Goal: Information Seeking & Learning: Learn about a topic

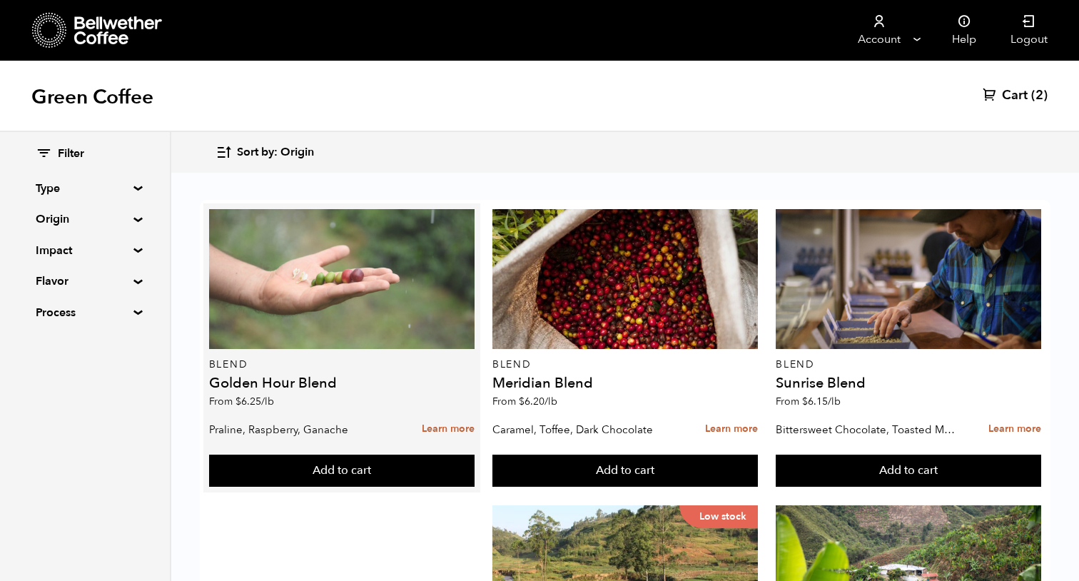
click at [322, 313] on div at bounding box center [341, 279] width 265 height 140
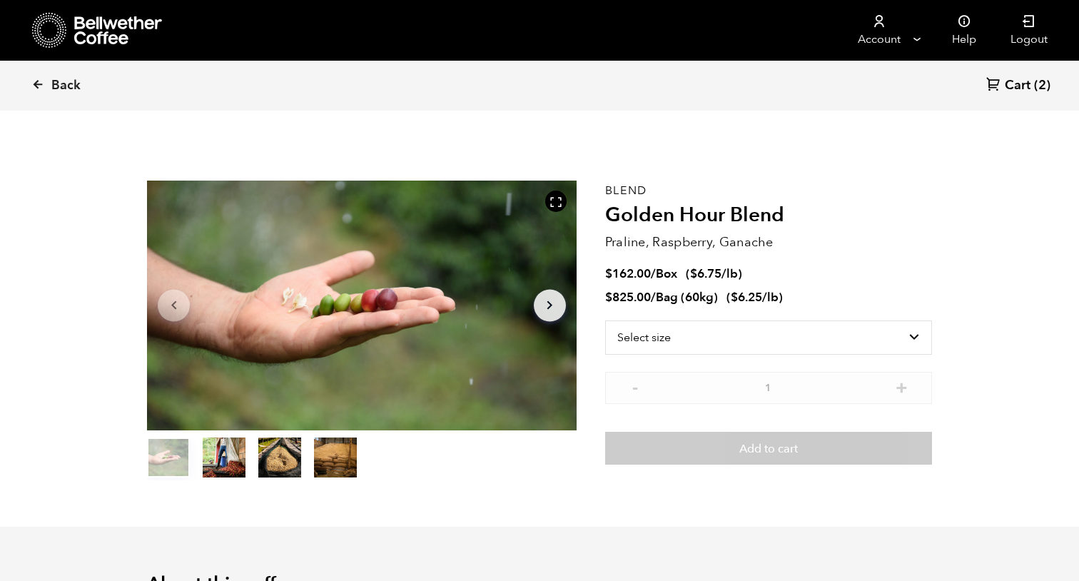
drag, startPoint x: 606, startPoint y: 188, endPoint x: 784, endPoint y: 240, distance: 185.1
click at [784, 240] on div "Blend Golden Hour Blend Praline, Raspberry, Ganache $ 162.00 / Box ( $ 6.75 /lb…" at bounding box center [768, 331] width 327 height 300
copy div "Blend Golden Hour Blend Praline, Raspberry, Ganache"
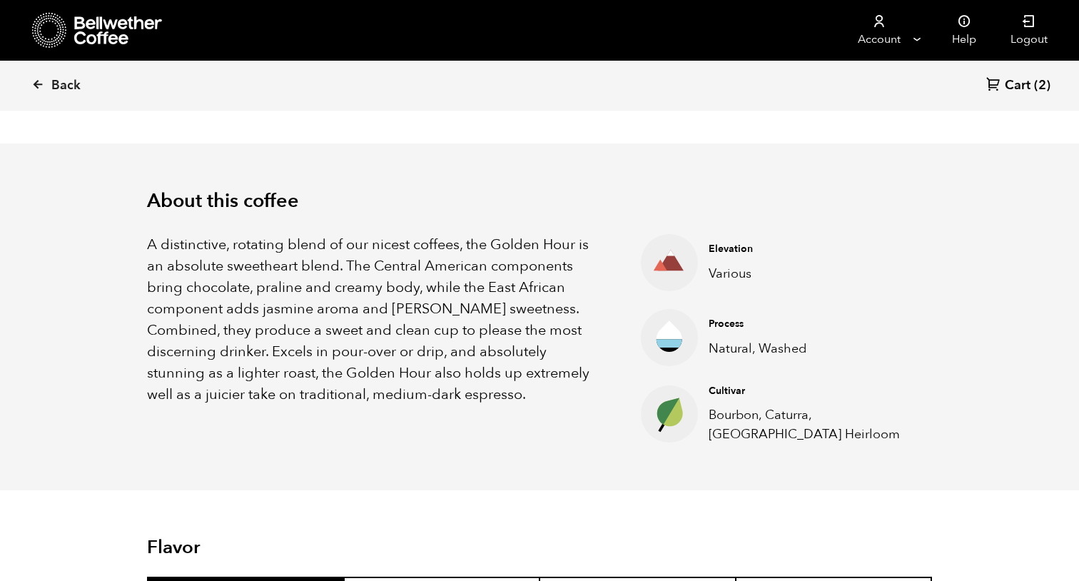
scroll to position [417, 0]
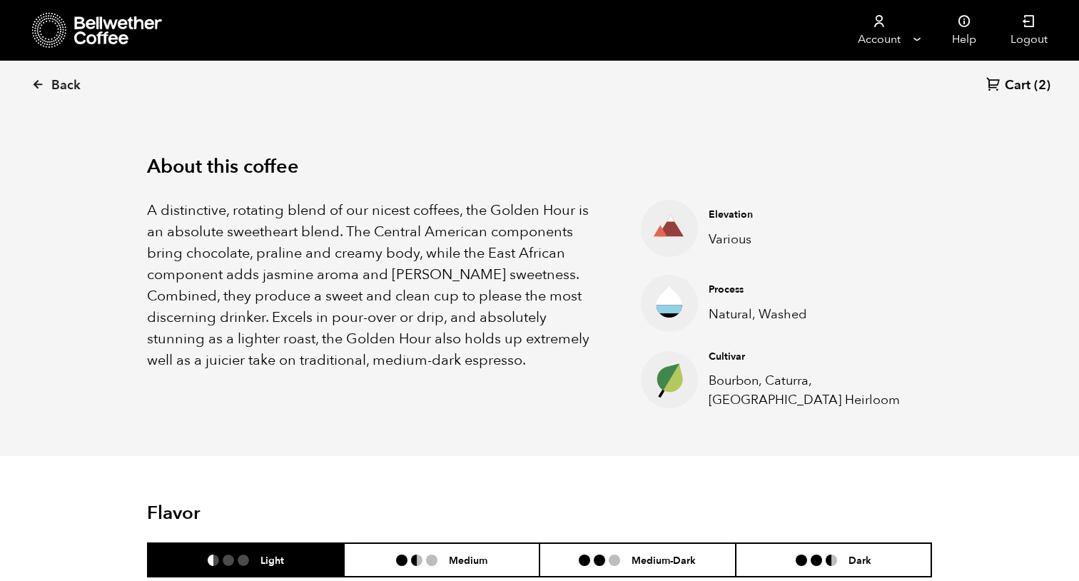
drag, startPoint x: 150, startPoint y: 164, endPoint x: 804, endPoint y: 436, distance: 708.5
click at [804, 436] on div "About this coffee A distinctive, rotating blend of our nicest coffees, the Gold…" at bounding box center [539, 282] width 856 height 347
copy div "About this coffee A distinctive, rotating blend of our nicest coffees, the Gold…"
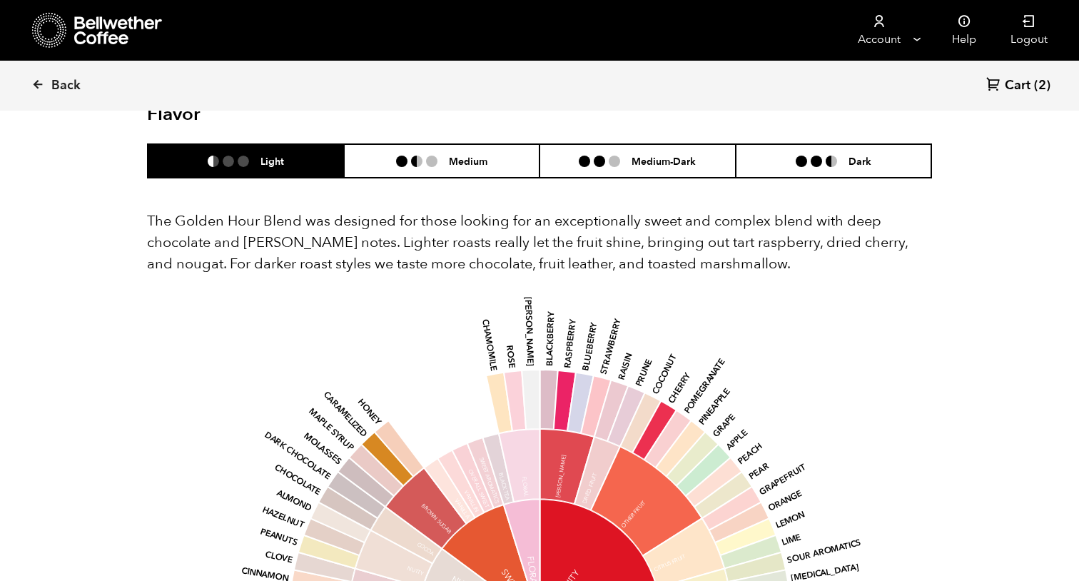
scroll to position [797, 0]
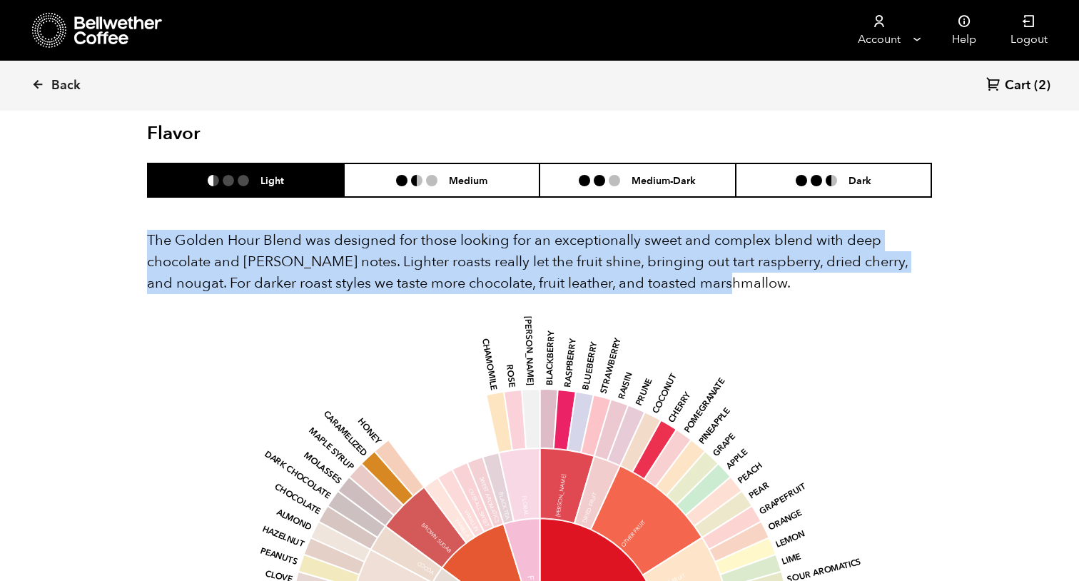
drag, startPoint x: 147, startPoint y: 236, endPoint x: 880, endPoint y: 273, distance: 734.4
click at [880, 273] on p "The Golden Hour Blend was designed for those looking for an exceptionally sweet…" at bounding box center [539, 262] width 785 height 64
copy p "The Golden Hour Blend was designed for those looking for an exceptionally sweet…"
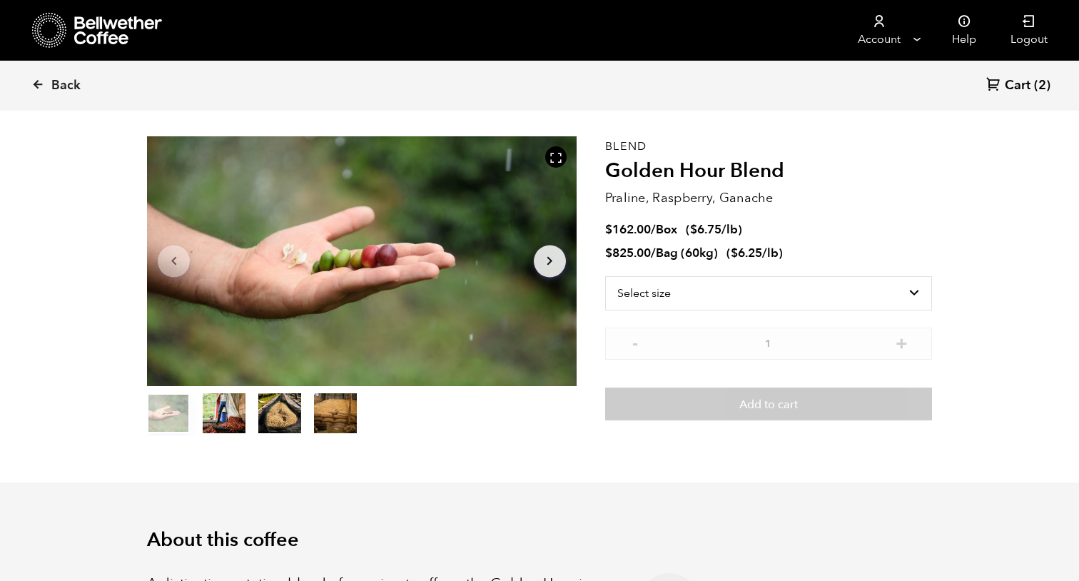
scroll to position [1, 0]
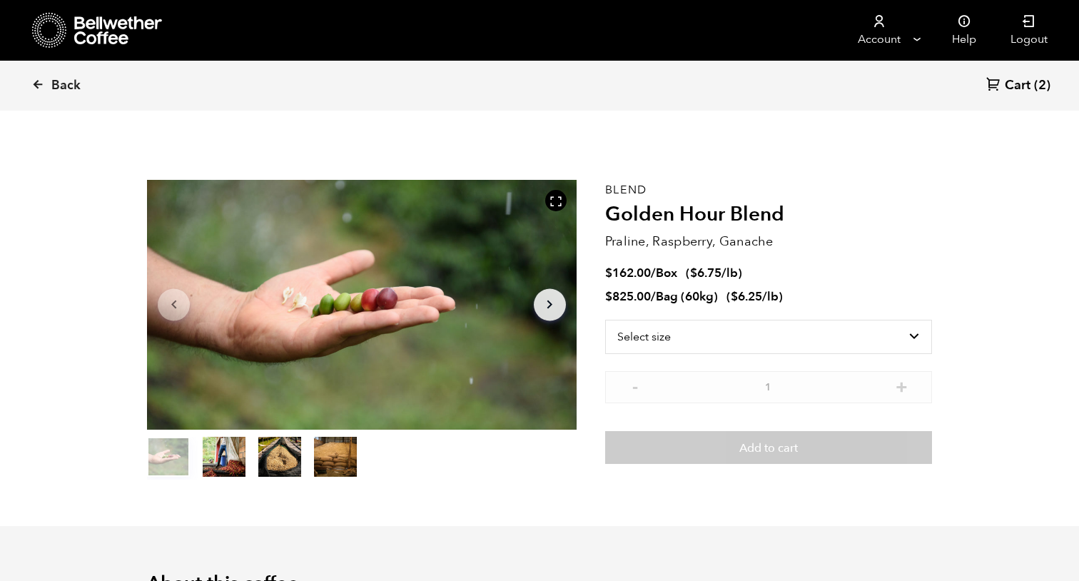
click at [229, 465] on button "item 1" at bounding box center [224, 460] width 43 height 40
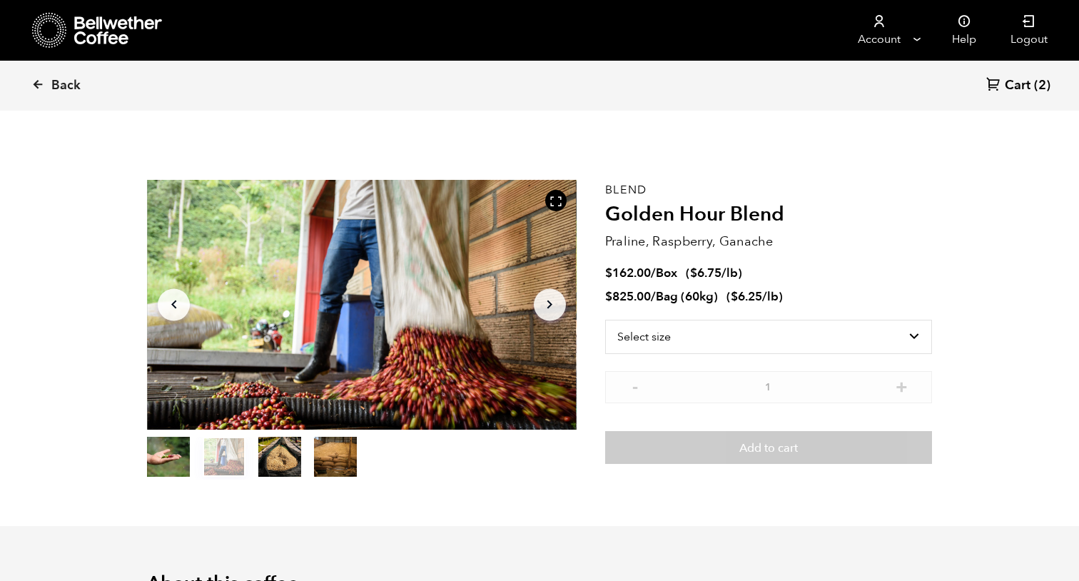
click at [262, 464] on button "item 2" at bounding box center [279, 460] width 43 height 40
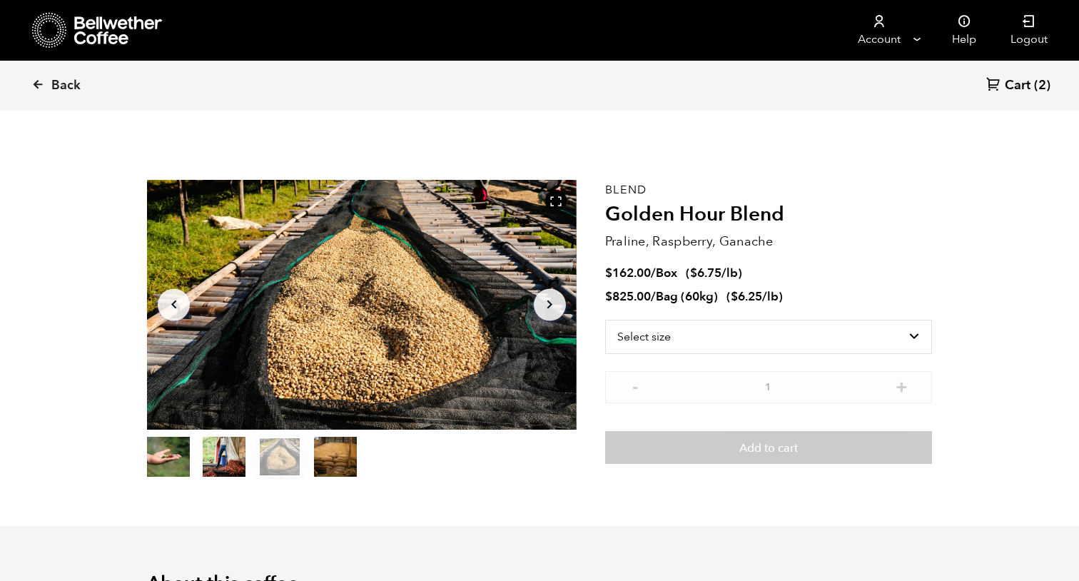
click at [333, 465] on button "item 3" at bounding box center [335, 460] width 43 height 40
